Goal: Check status: Check status

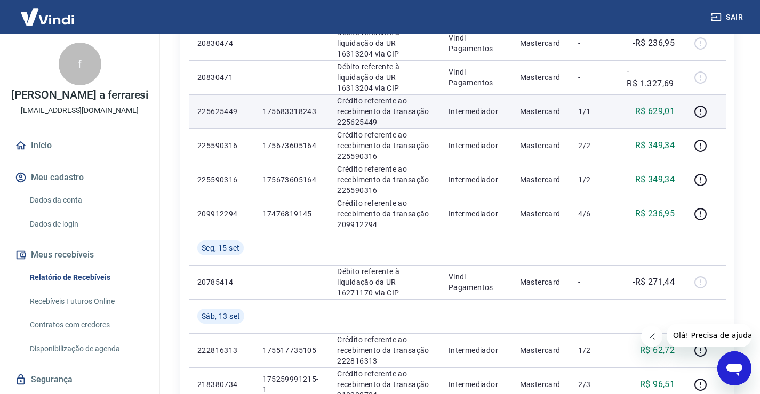
scroll to position [480, 0]
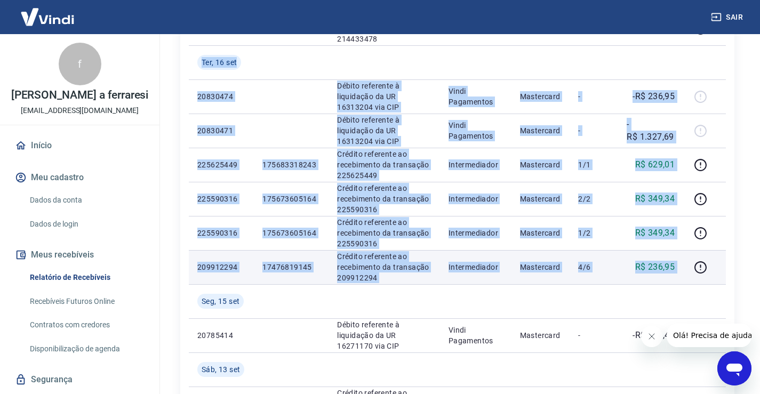
drag, startPoint x: 202, startPoint y: 59, endPoint x: 687, endPoint y: 275, distance: 530.8
click at [687, 275] on tbody "[DATE] 20850306 Débito referente à liquidação da UR 16329763 via CIP Vindi Paga…" at bounding box center [457, 164] width 537 height 853
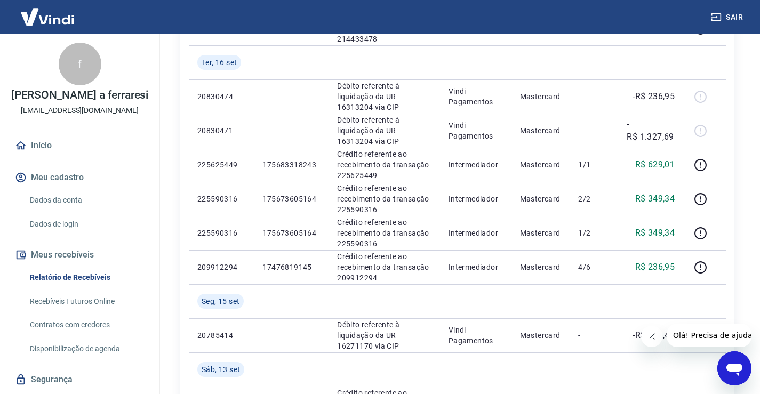
drag, startPoint x: 664, startPoint y: 257, endPoint x: 740, endPoint y: 257, distance: 76.8
click at [739, 258] on div "Início / Meus Recebíveis / Relatório de Recebíveis Relatório de Recebíveis Saib…" at bounding box center [457, 137] width 580 height 1167
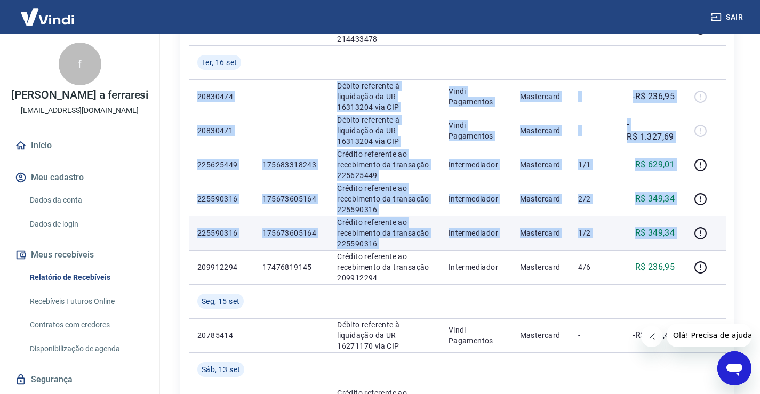
drag, startPoint x: 192, startPoint y: 109, endPoint x: 684, endPoint y: 237, distance: 508.7
click at [684, 237] on tbody "Qua, 17 set 20850306 Débito referente à liquidação da UR 16329763 via CIP Vindi…" at bounding box center [457, 164] width 537 height 853
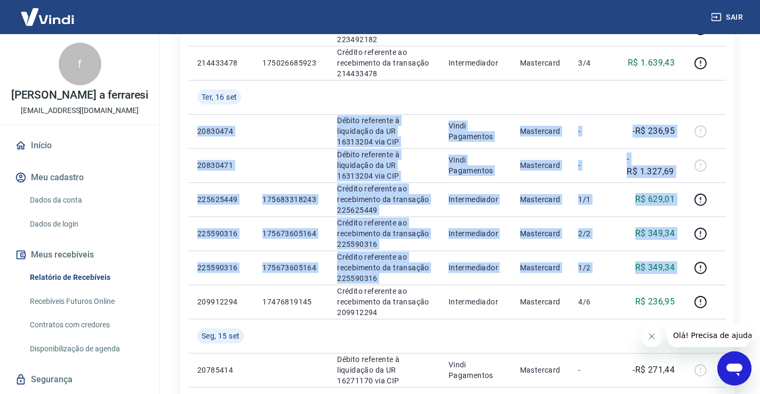
scroll to position [427, 0]
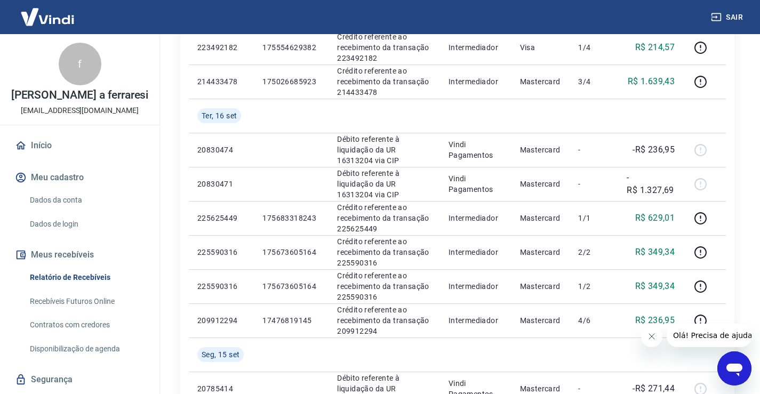
click at [740, 275] on div "Início / Meus Recebíveis / Relatório de Recebíveis Relatório de Recebíveis Saib…" at bounding box center [457, 190] width 580 height 1167
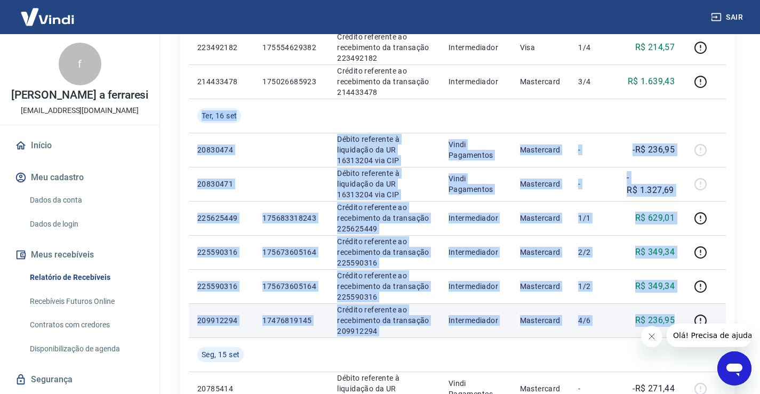
drag, startPoint x: 197, startPoint y: 113, endPoint x: 675, endPoint y: 319, distance: 520.9
click at [675, 319] on tbody "Qua, 17 set 20850306 Débito referente à liquidação da UR 16329763 via CIP Vindi…" at bounding box center [457, 217] width 537 height 853
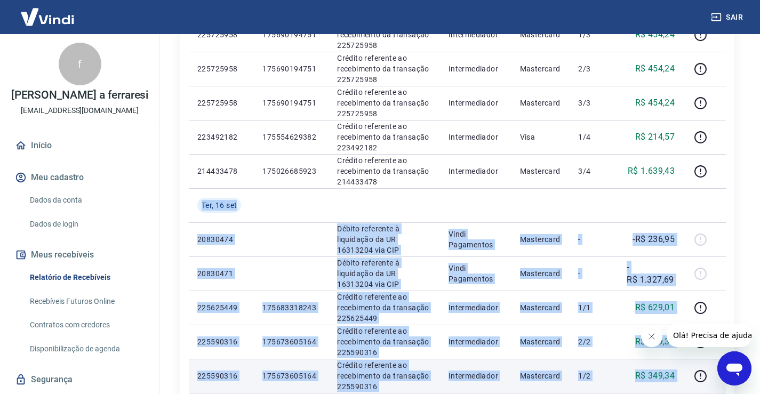
scroll to position [267, 0]
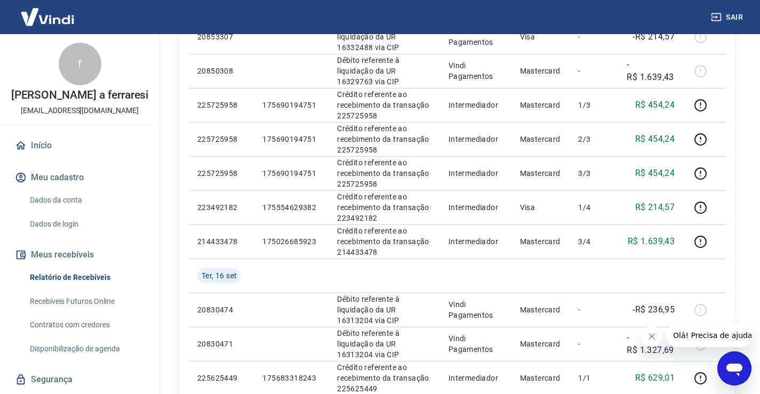
click at [747, 263] on div "Início / Meus Recebíveis / Relatório de Recebíveis Relatório de Recebíveis Saib…" at bounding box center [457, 350] width 580 height 1167
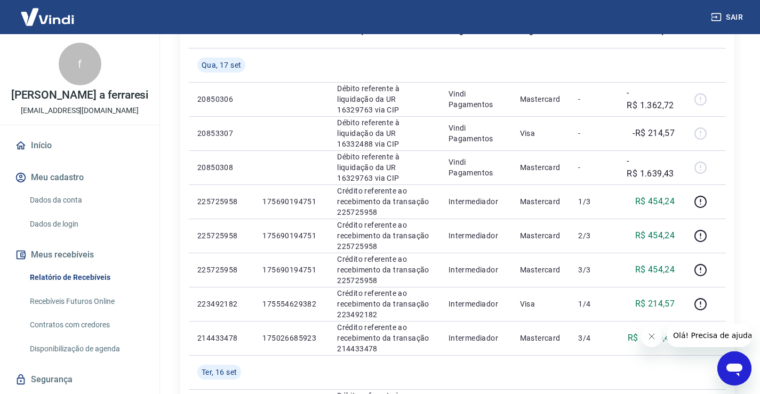
scroll to position [160, 0]
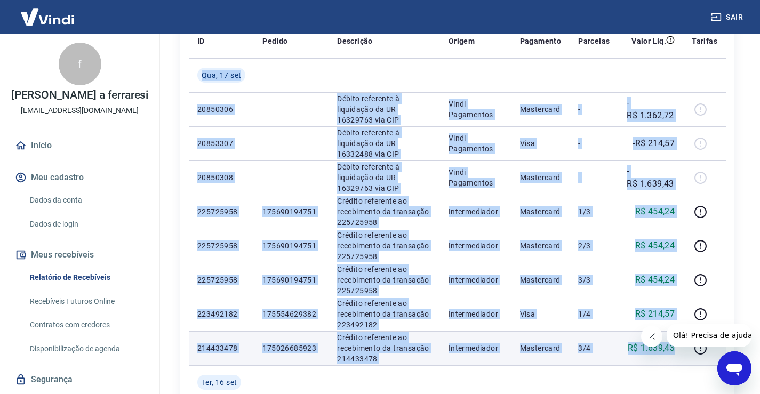
drag, startPoint x: 197, startPoint y: 67, endPoint x: 12, endPoint y: 23, distance: 190.8
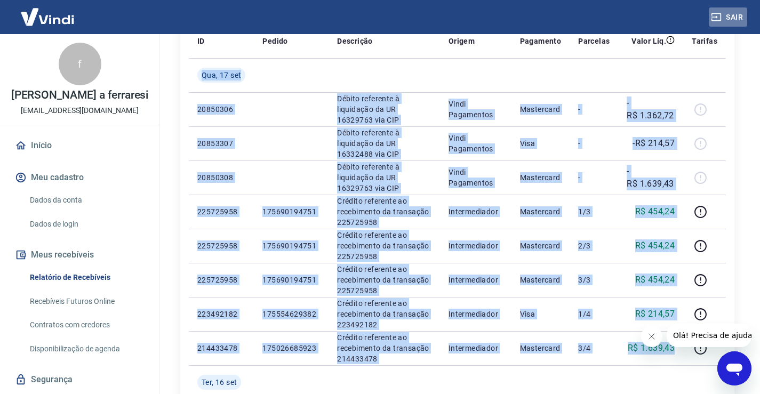
click at [727, 16] on button "Sair" at bounding box center [728, 17] width 38 height 20
